Goal: Task Accomplishment & Management: Manage account settings

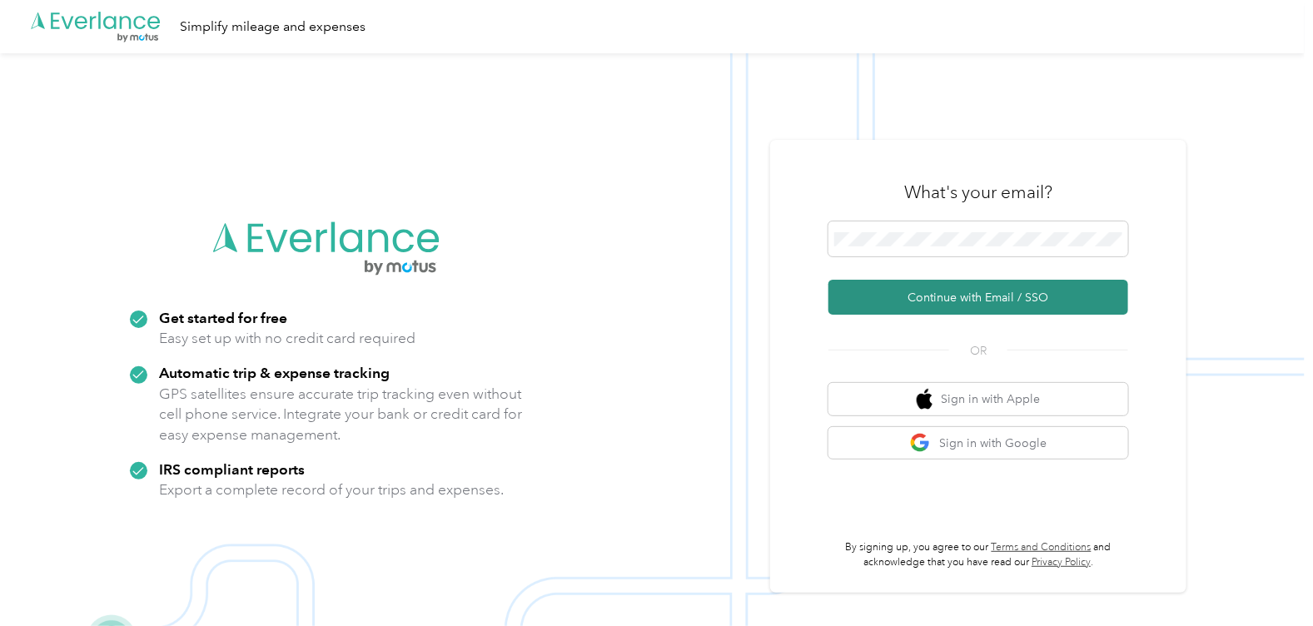
click at [944, 304] on button "Continue with Email / SSO" at bounding box center [978, 297] width 300 height 35
click at [899, 293] on button "Continue with Email / SSO" at bounding box center [978, 297] width 300 height 35
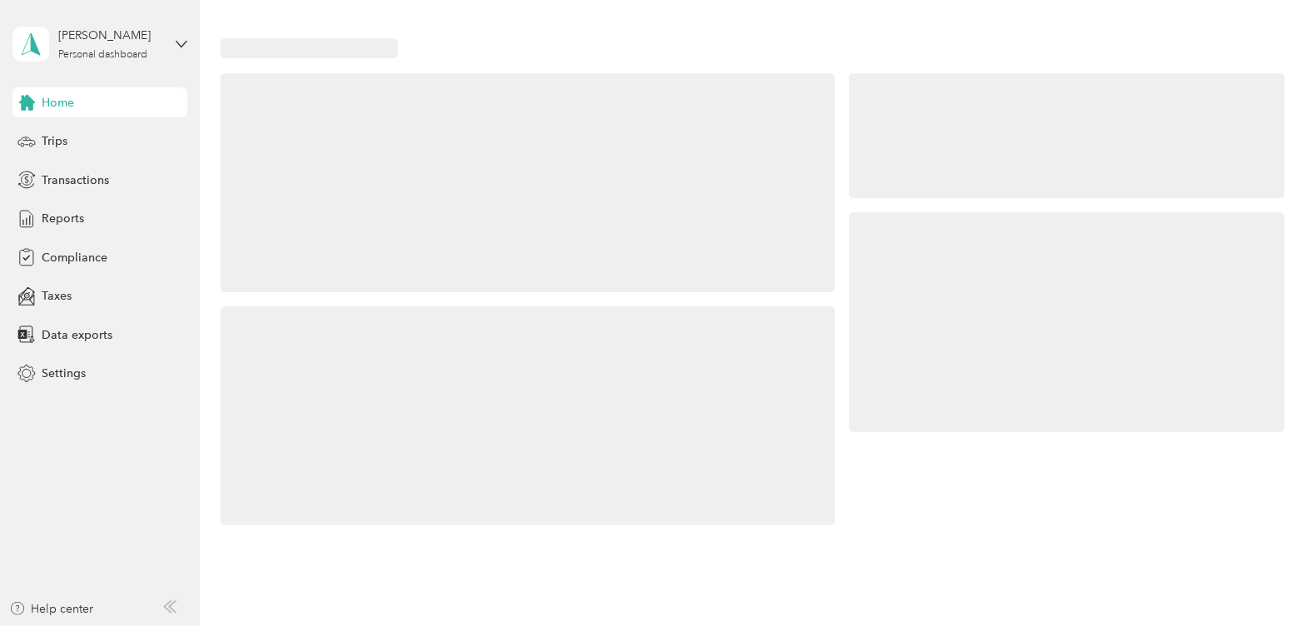
click at [893, 240] on div at bounding box center [1066, 321] width 434 height 219
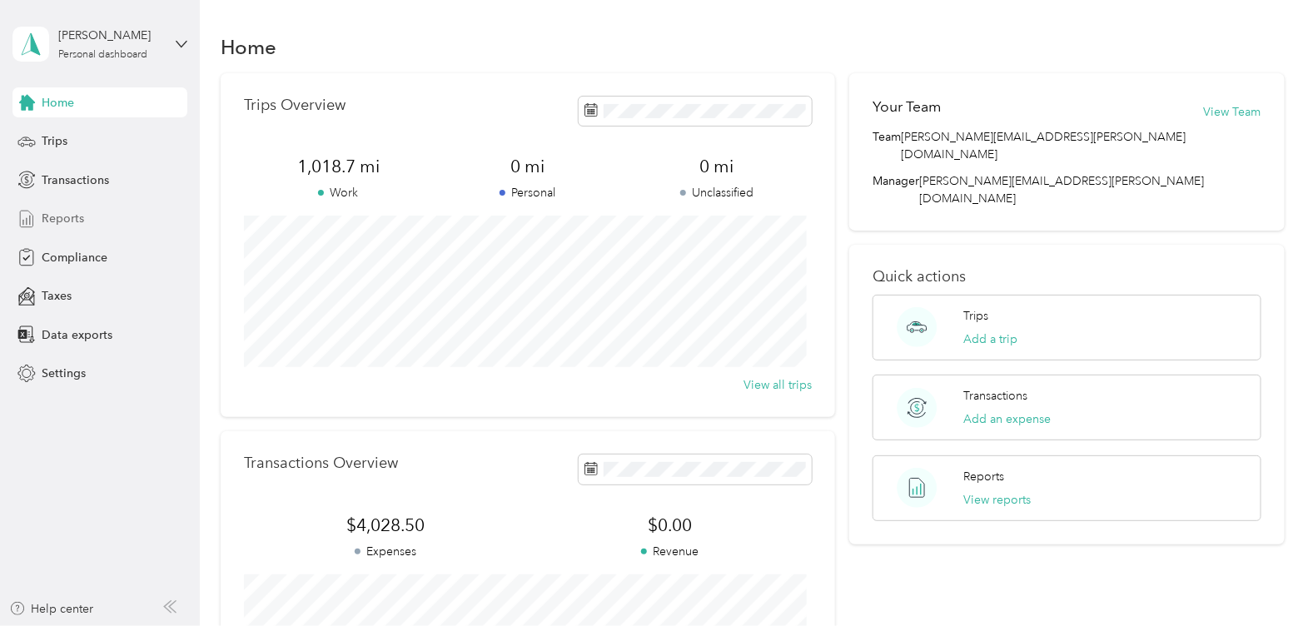
click at [87, 216] on div "Reports" at bounding box center [99, 219] width 175 height 30
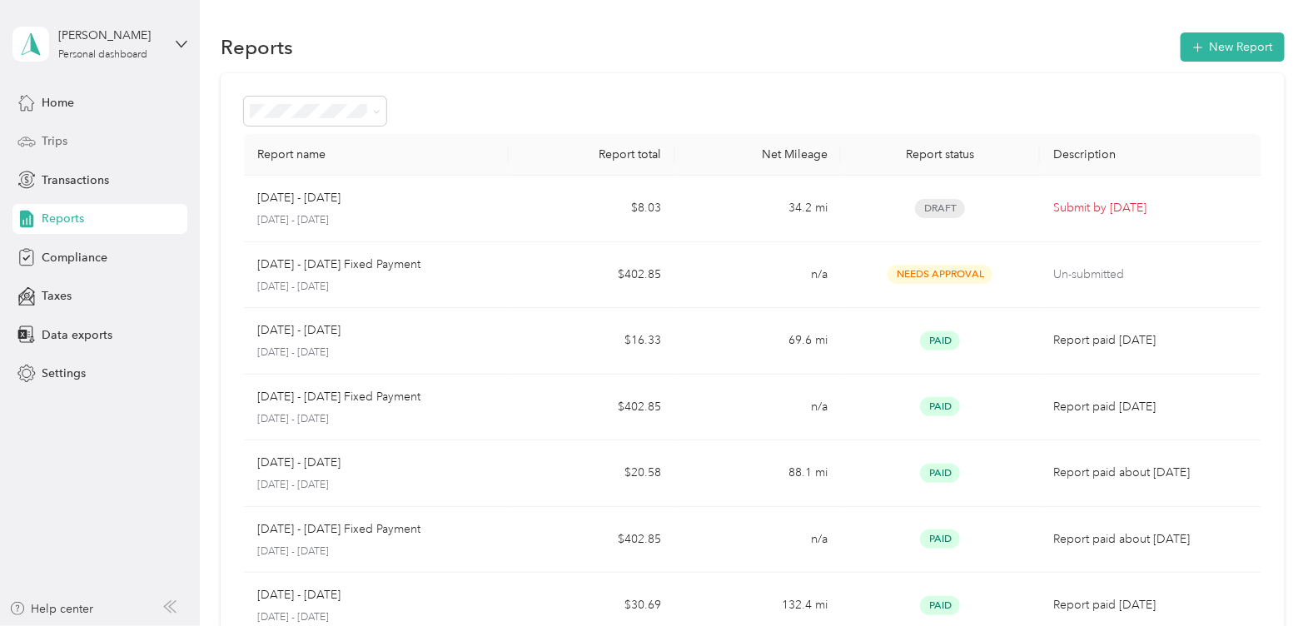
click at [99, 143] on div "Trips" at bounding box center [99, 142] width 175 height 30
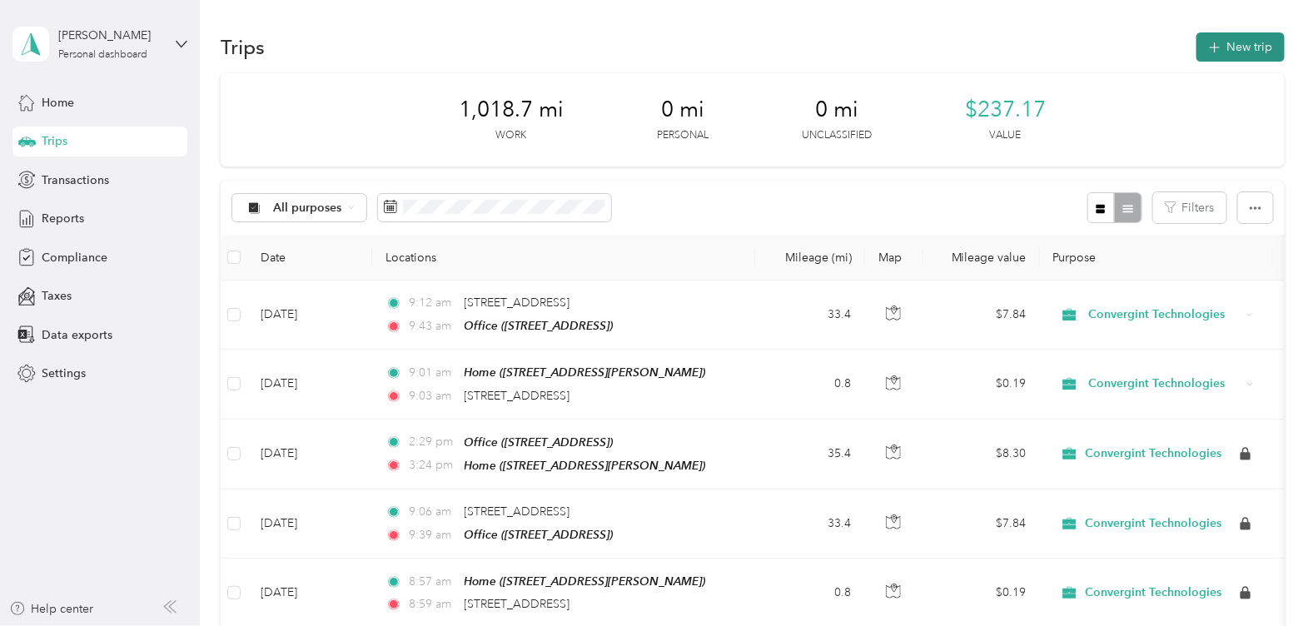
click at [1243, 50] on button "New trip" at bounding box center [1240, 46] width 88 height 29
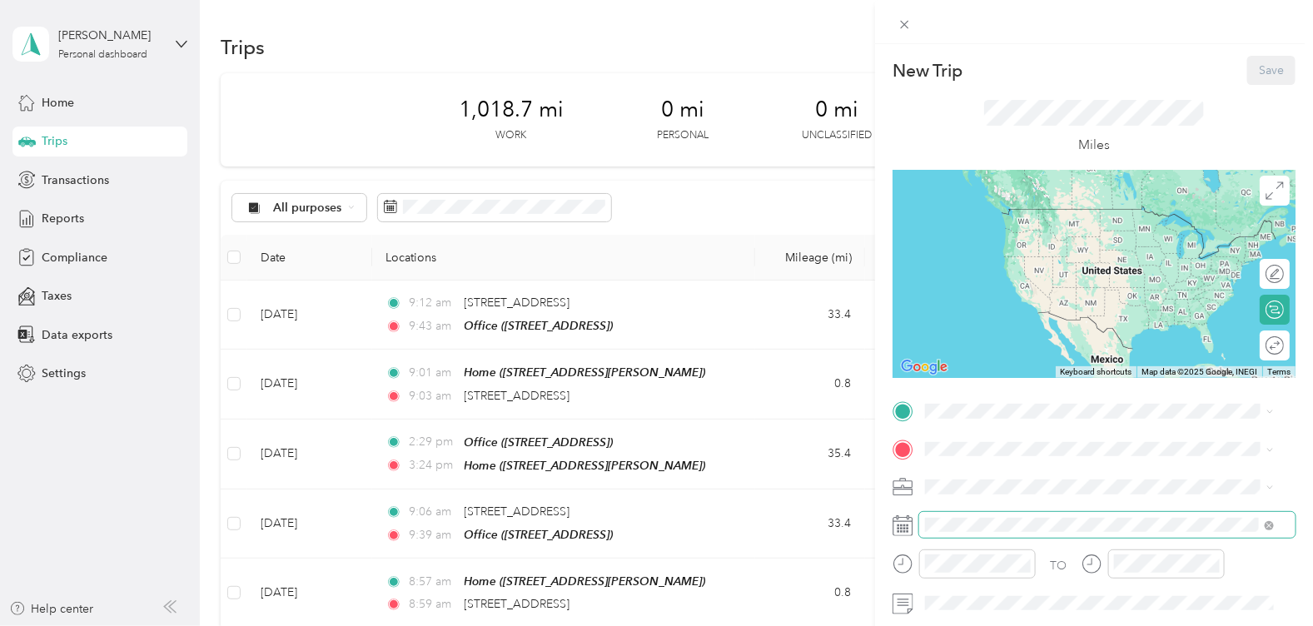
click at [906, 524] on div at bounding box center [1093, 525] width 403 height 27
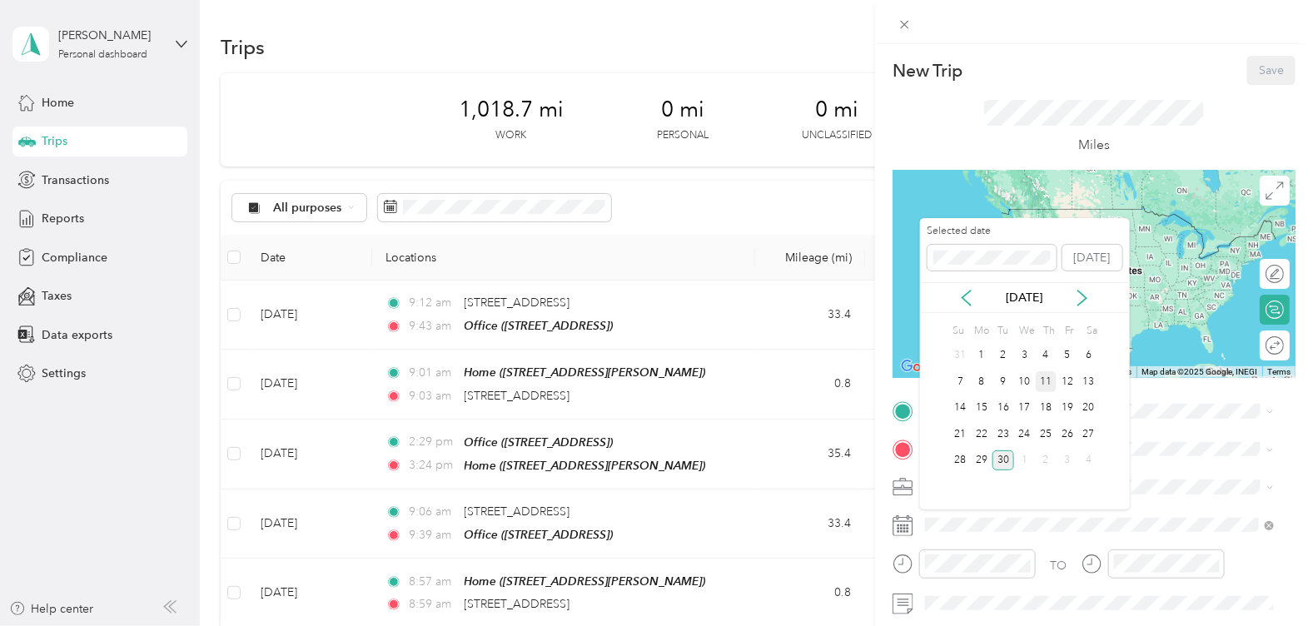
click at [1051, 375] on div "11" at bounding box center [1046, 381] width 22 height 21
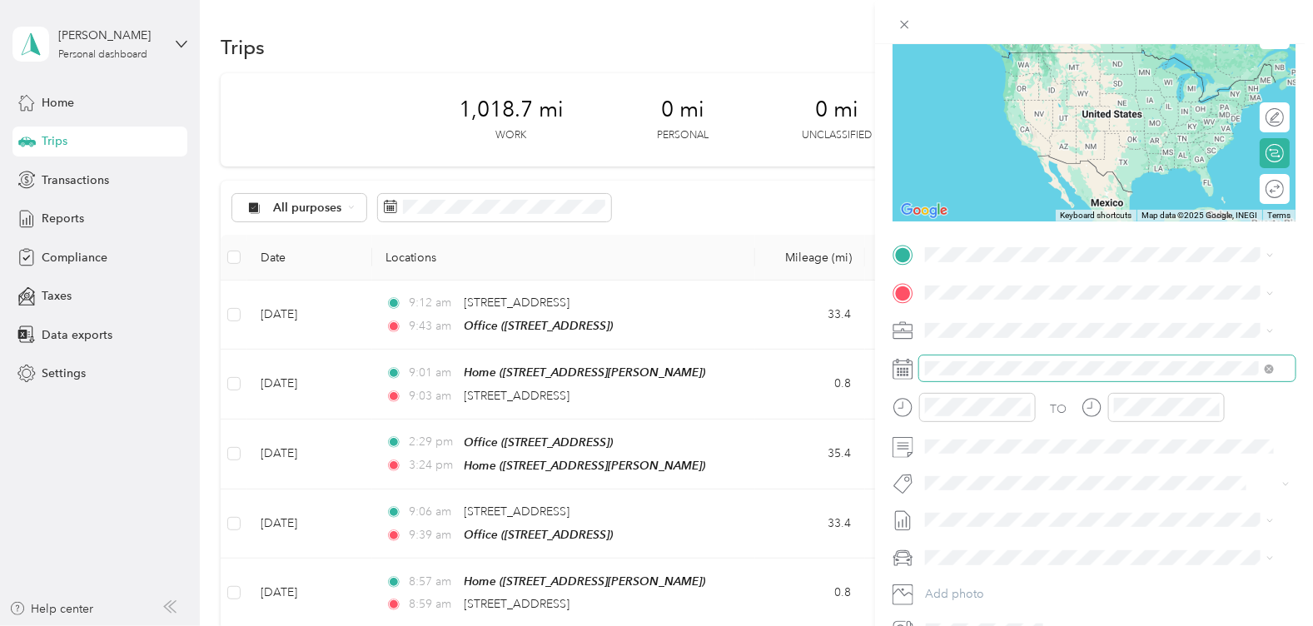
scroll to position [207, 0]
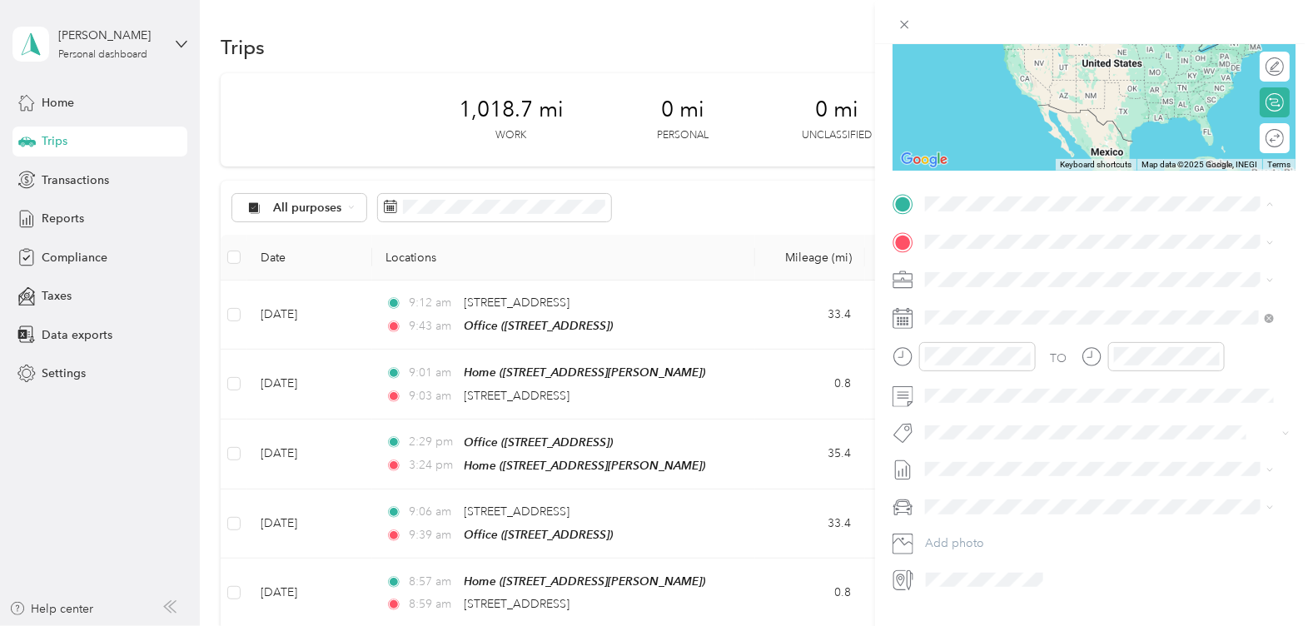
click at [993, 353] on span "[STREET_ADDRESS], [GEOGRAPHIC_DATA], [GEOGRAPHIC_DATA], [GEOGRAPHIC_DATA]" at bounding box center [1079, 349] width 246 height 32
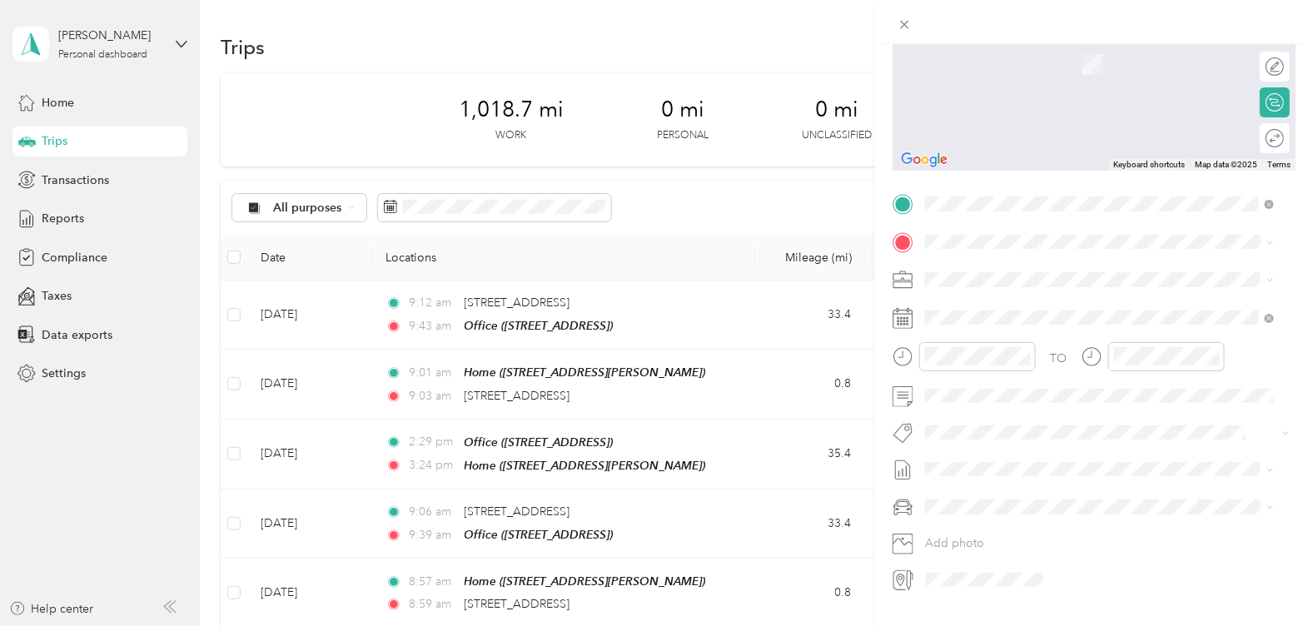
click at [1036, 330] on span "[STREET_ADDRESS][PERSON_NAME][PERSON_NAME]" at bounding box center [1101, 322] width 290 height 14
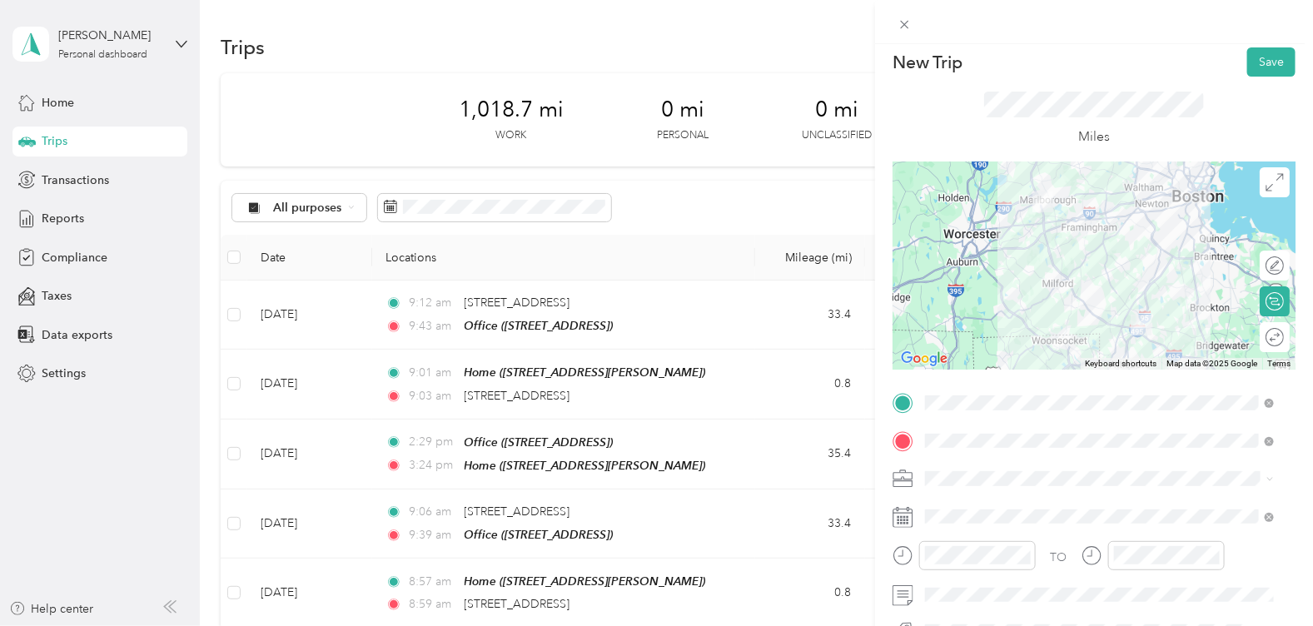
scroll to position [0, 0]
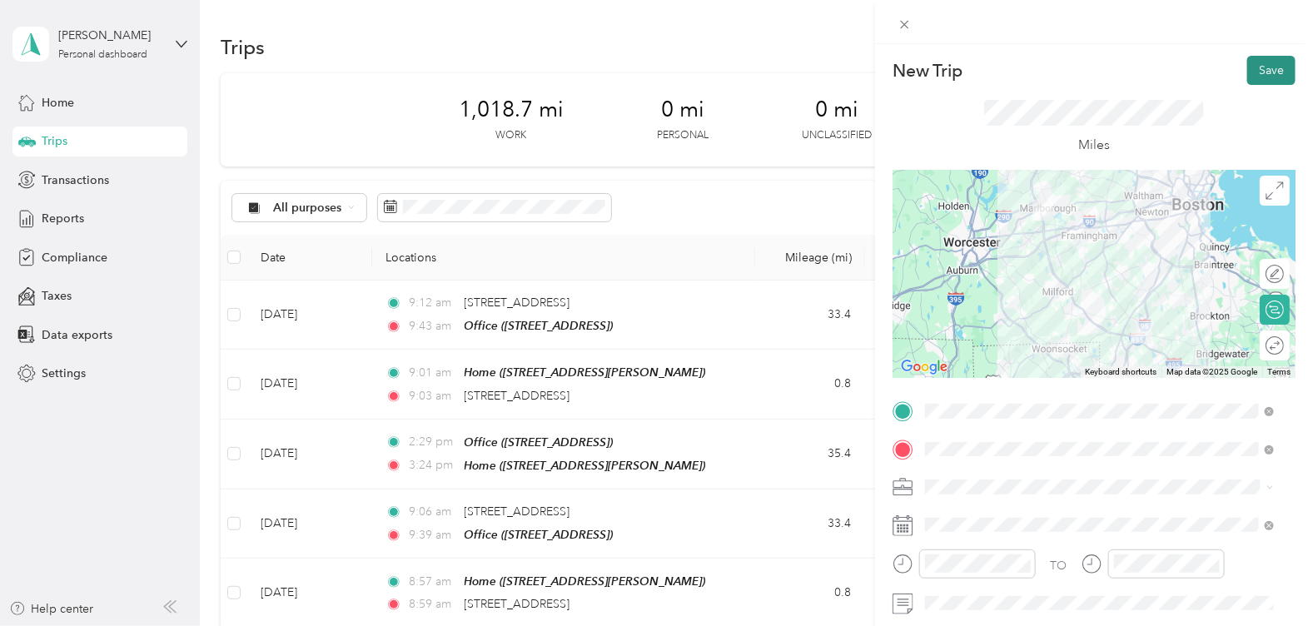
click at [1255, 71] on button "Save" at bounding box center [1271, 70] width 48 height 29
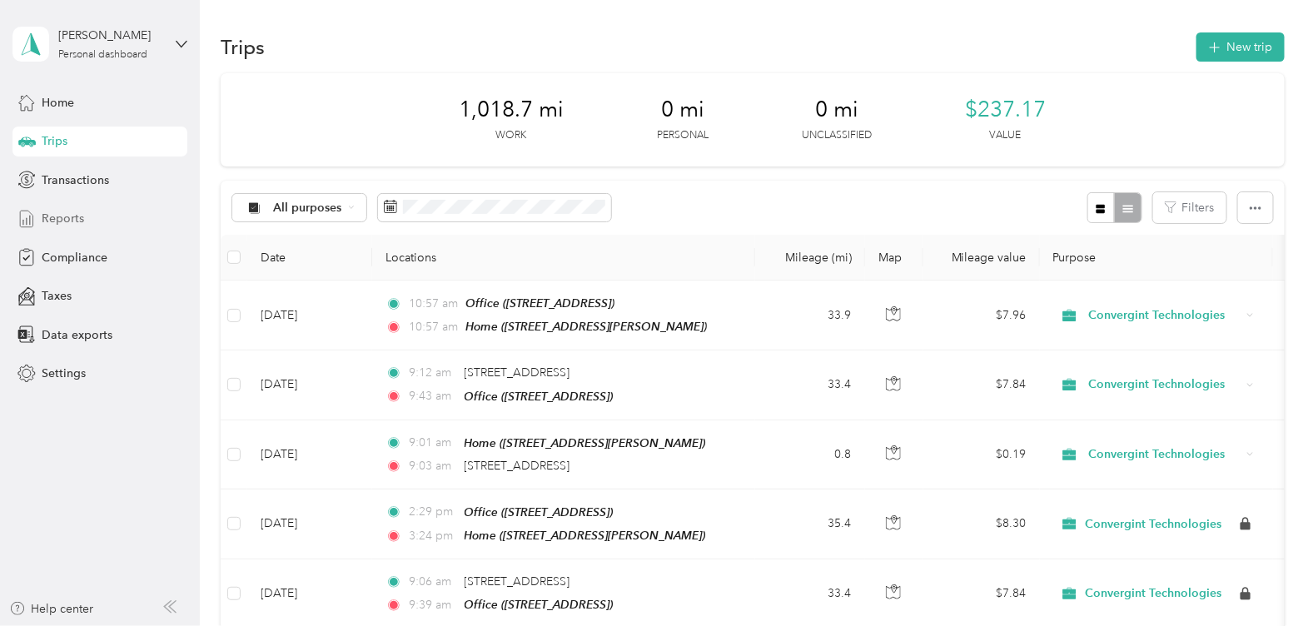
click at [97, 216] on div "Reports" at bounding box center [99, 219] width 175 height 30
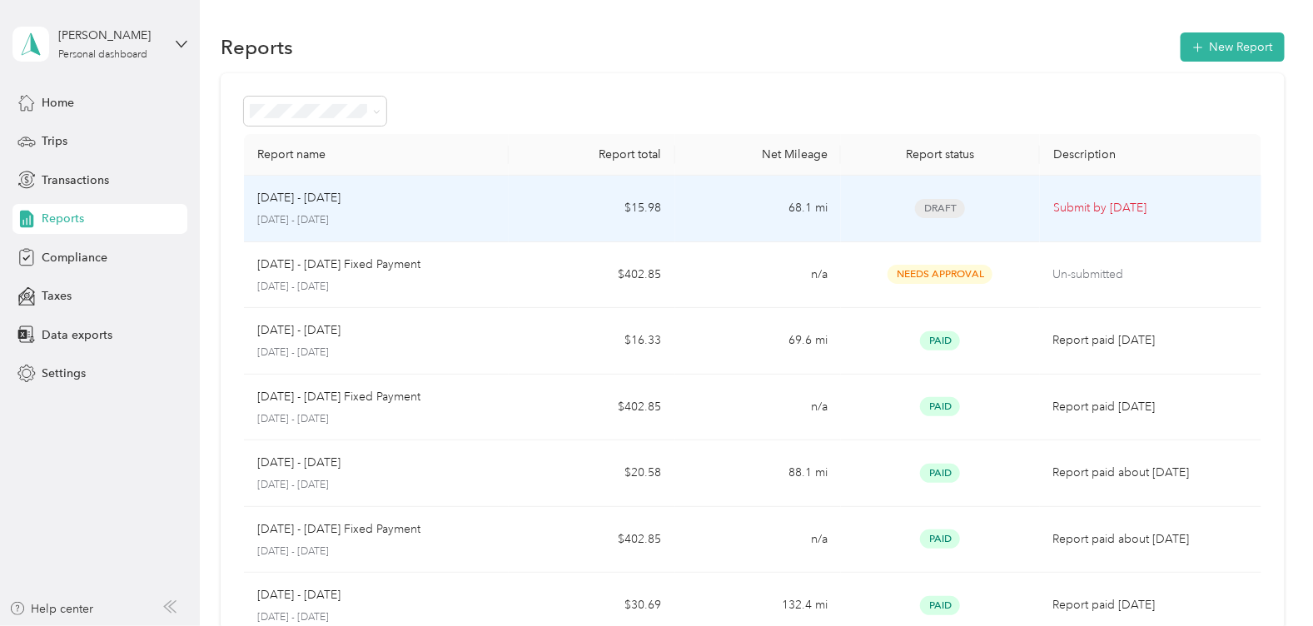
click at [1085, 206] on p "Submit by [DATE]" at bounding box center [1150, 208] width 195 height 18
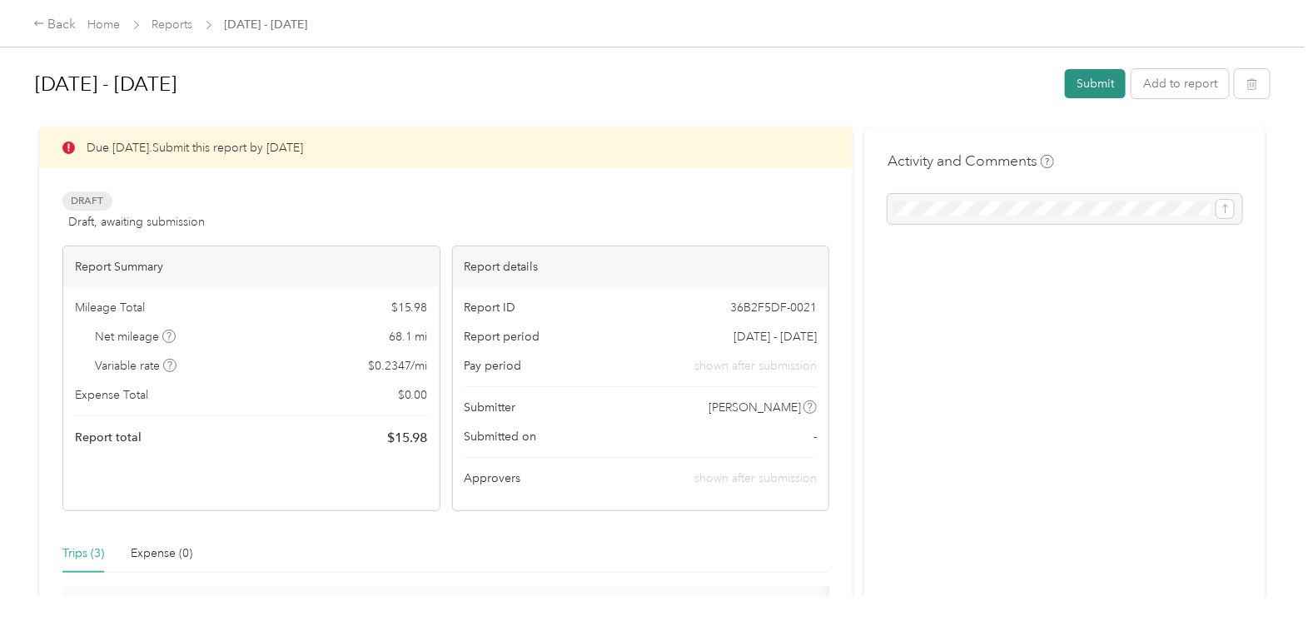
click at [1080, 86] on button "Submit" at bounding box center [1095, 83] width 61 height 29
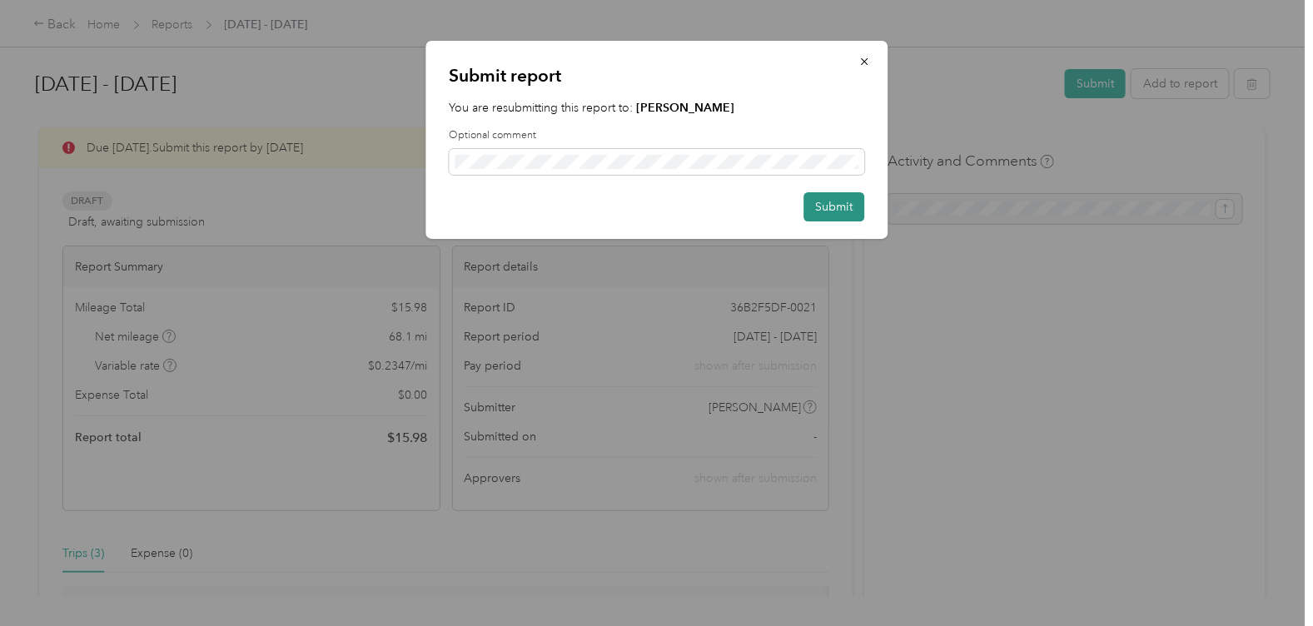
click at [840, 210] on button "Submit" at bounding box center [833, 206] width 61 height 29
